Goal: Subscribe to service/newsletter

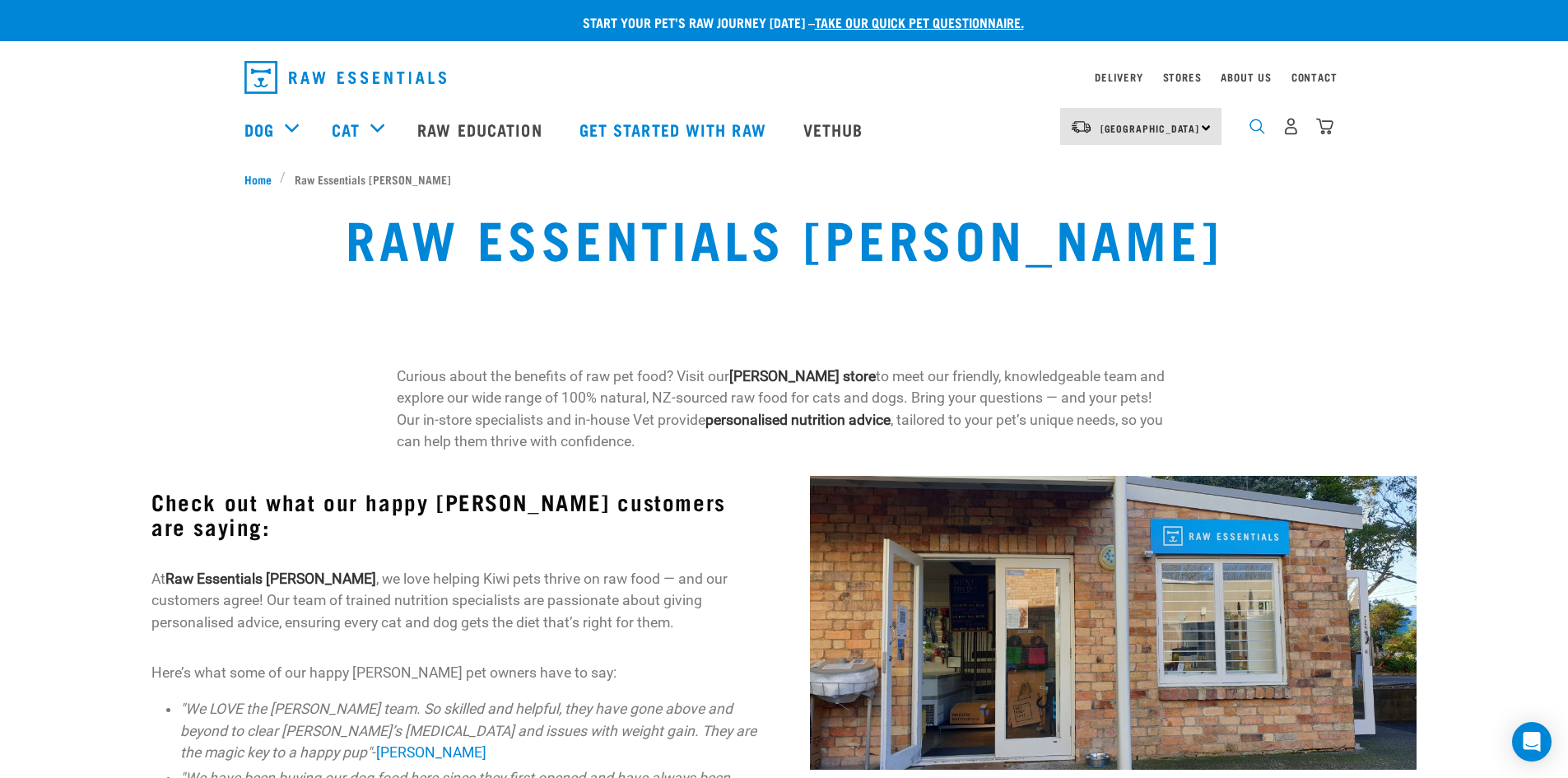
click at [1257, 134] on img "dropdown navigation" at bounding box center [1257, 126] width 16 height 16
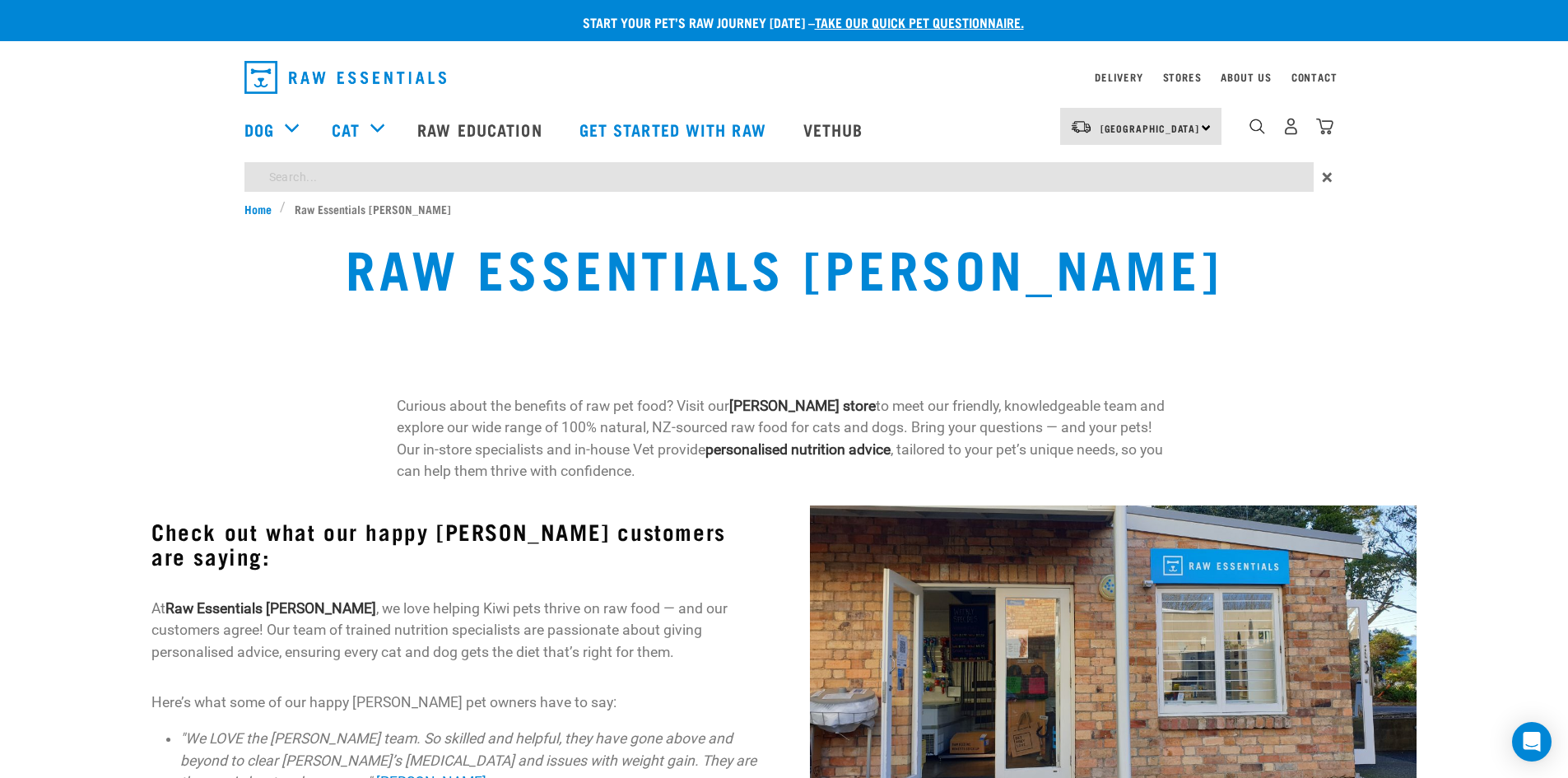
click at [1215, 184] on input "search" at bounding box center [779, 176] width 1069 height 30
click at [1358, 251] on div "Raw Essentials Grey Lynn" at bounding box center [784, 280] width 1548 height 105
click at [1112, 174] on input "search" at bounding box center [779, 176] width 1069 height 30
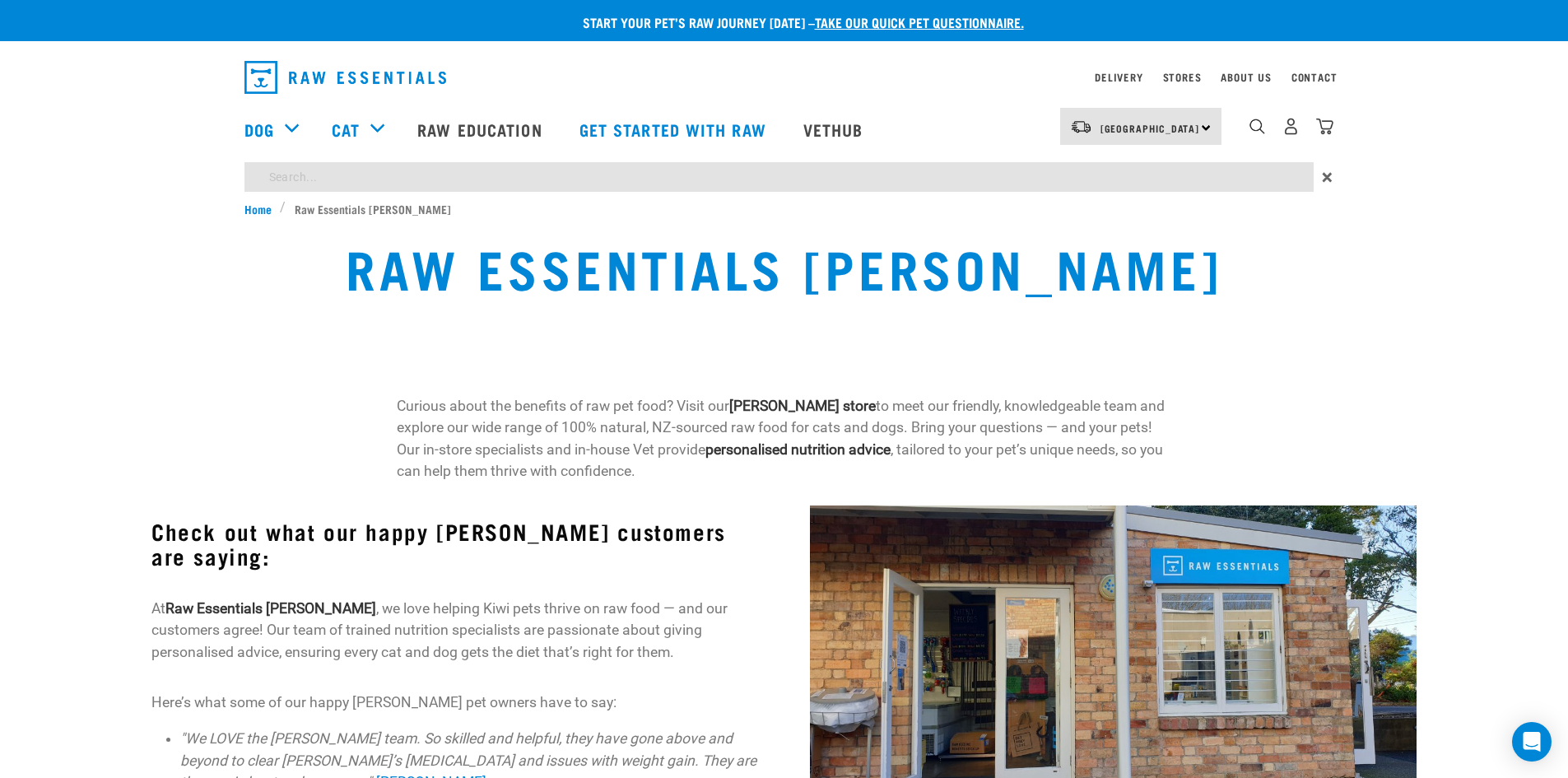
click at [1314, 223] on div "Raw Essentials Grey Lynn" at bounding box center [784, 279] width 1568 height 125
click at [1182, 179] on input "search" at bounding box center [779, 176] width 1069 height 30
click at [345, 89] on img "dropdown navigation" at bounding box center [346, 78] width 201 height 33
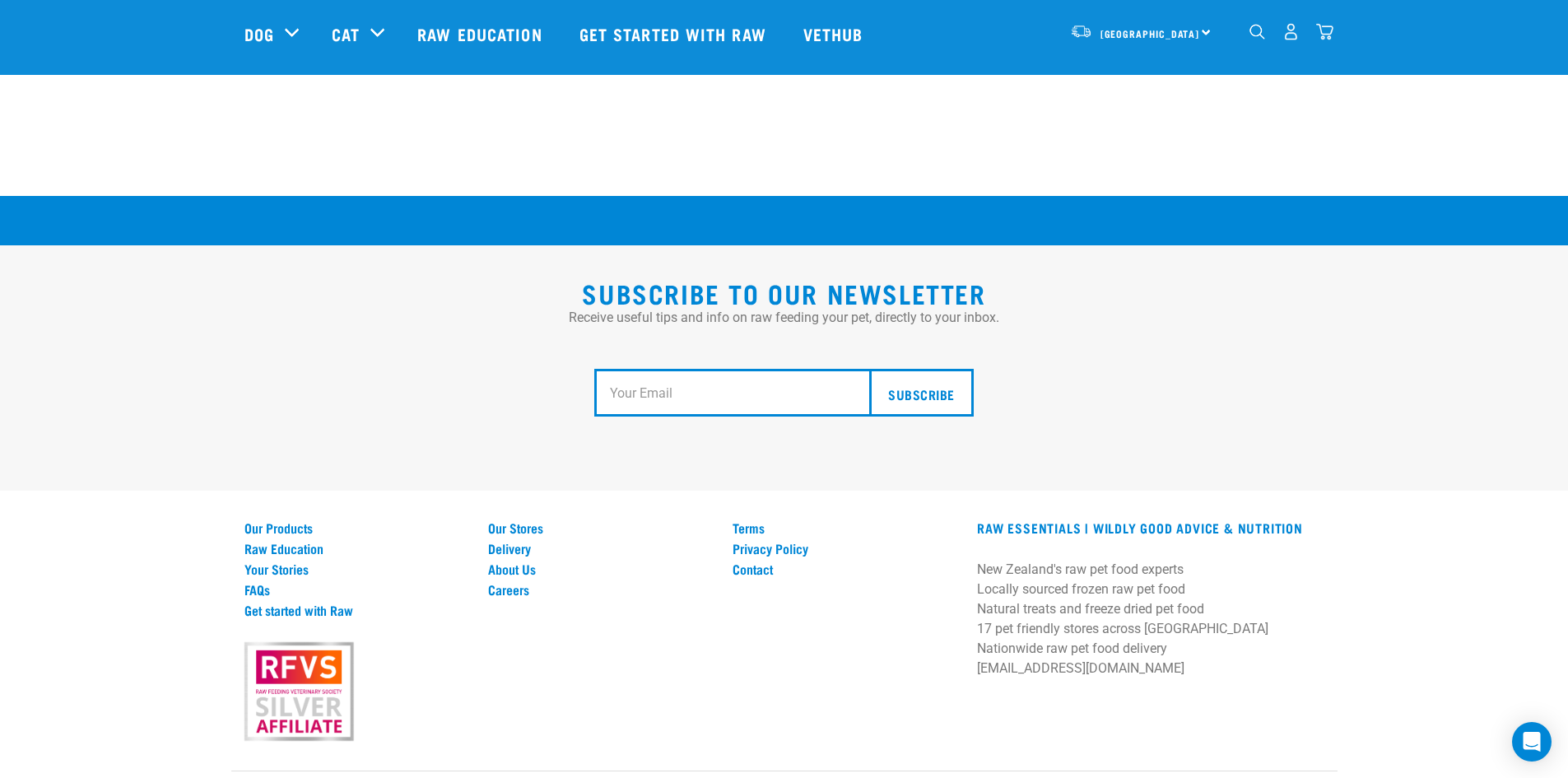
scroll to position [3011, 0]
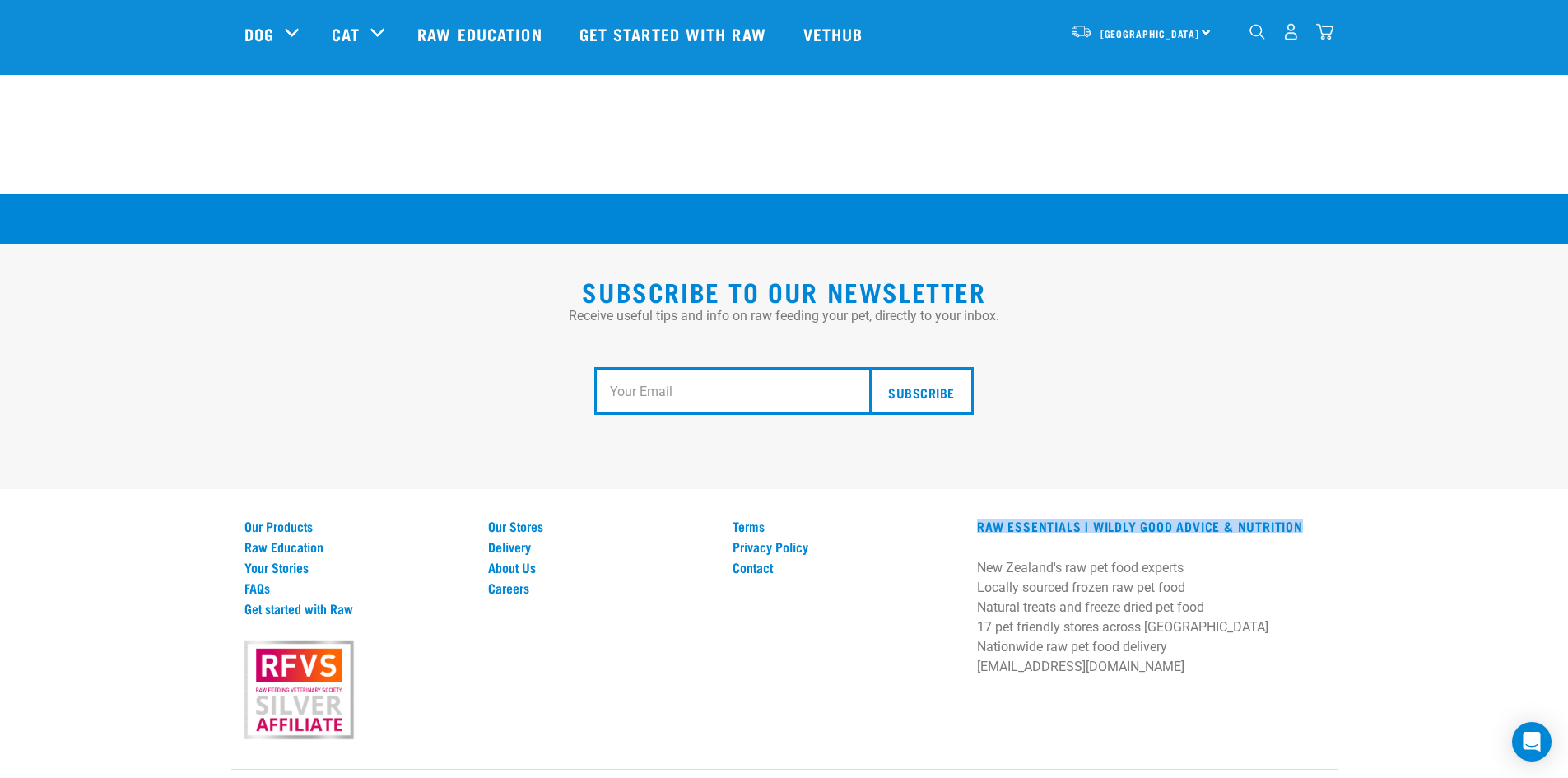
drag, startPoint x: 1311, startPoint y: 466, endPoint x: 978, endPoint y: 476, distance: 333.2
click at [978, 476] on div "Subscribe to our Newsletter Receive useful tips and info on raw feeding your pe…" at bounding box center [784, 513] width 1568 height 638
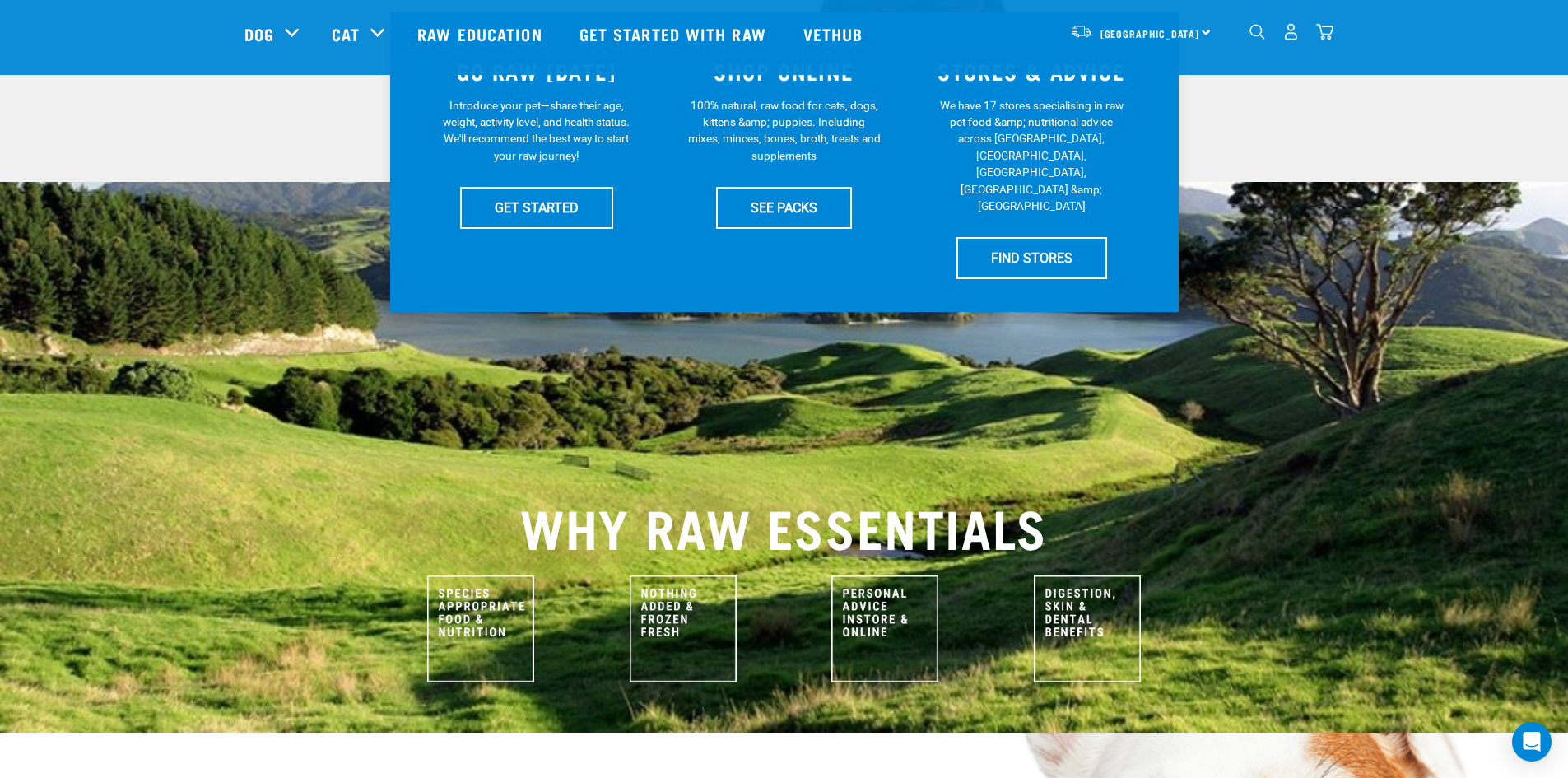
scroll to position [0, 0]
